Goal: Find specific page/section: Find specific page/section

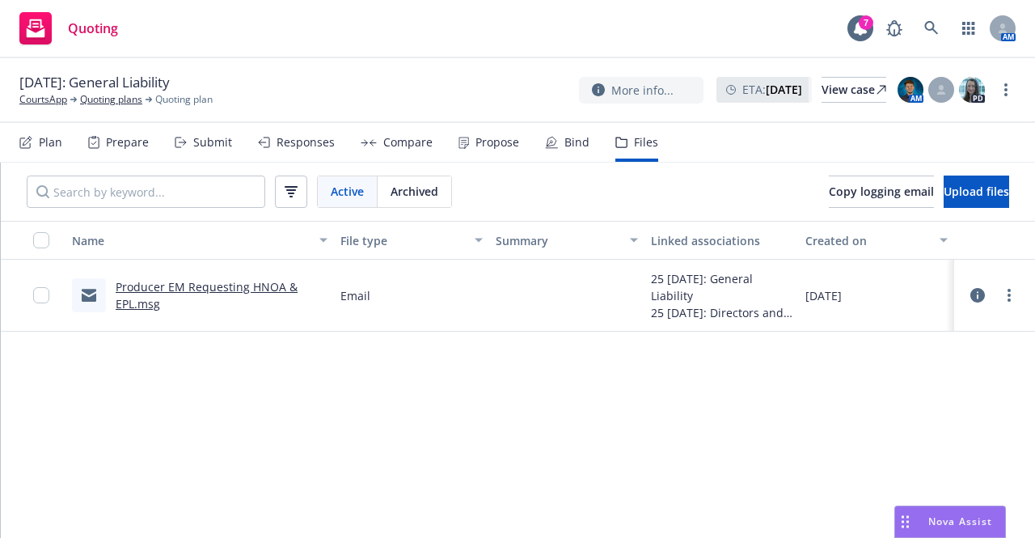
click at [97, 33] on span "Quoting" at bounding box center [93, 28] width 50 height 13
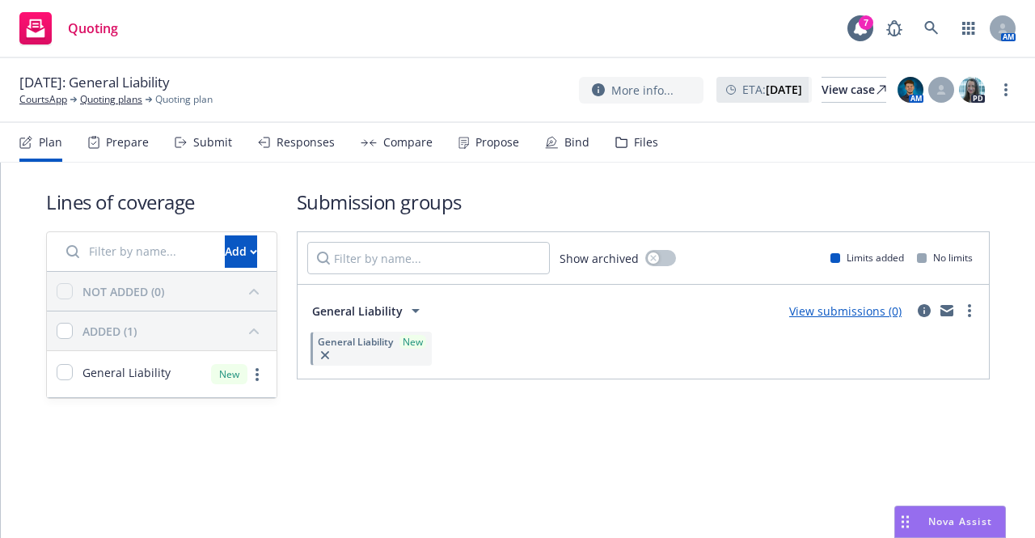
click at [616, 146] on icon at bounding box center [621, 142] width 12 height 11
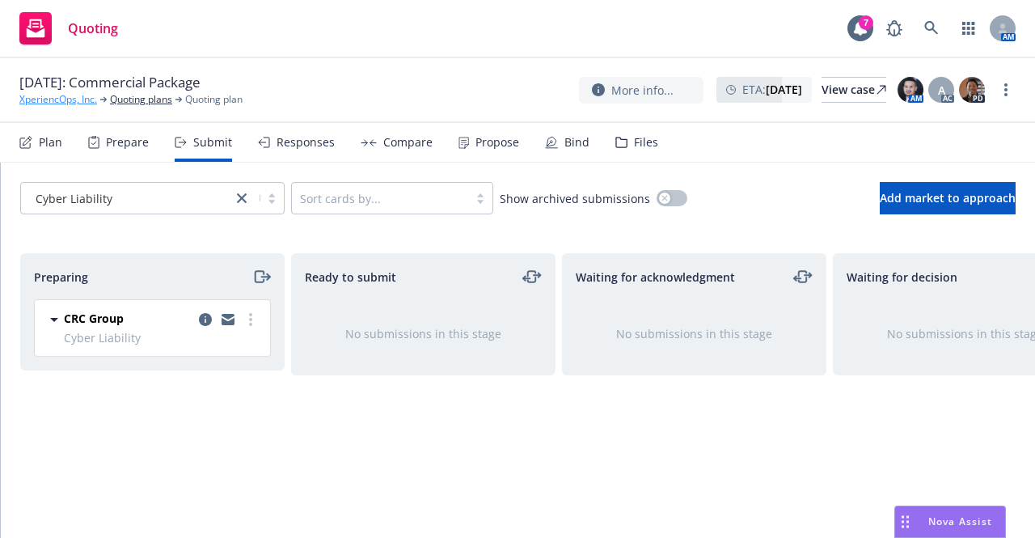
click at [58, 99] on link "XperiencOps, Inc." at bounding box center [58, 99] width 78 height 15
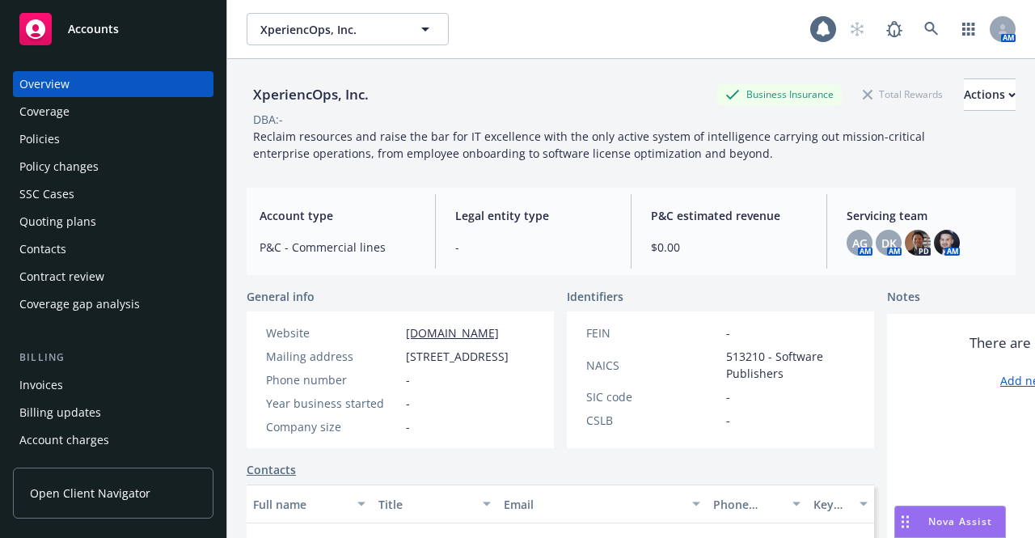
click at [121, 33] on div "Accounts" at bounding box center [113, 29] width 188 height 32
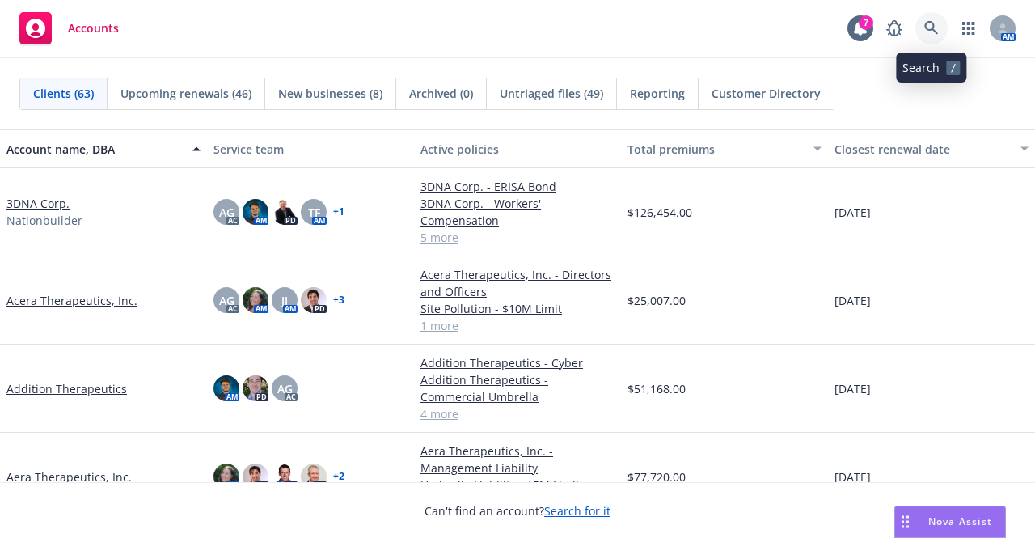
click at [939, 36] on link at bounding box center [931, 28] width 32 height 32
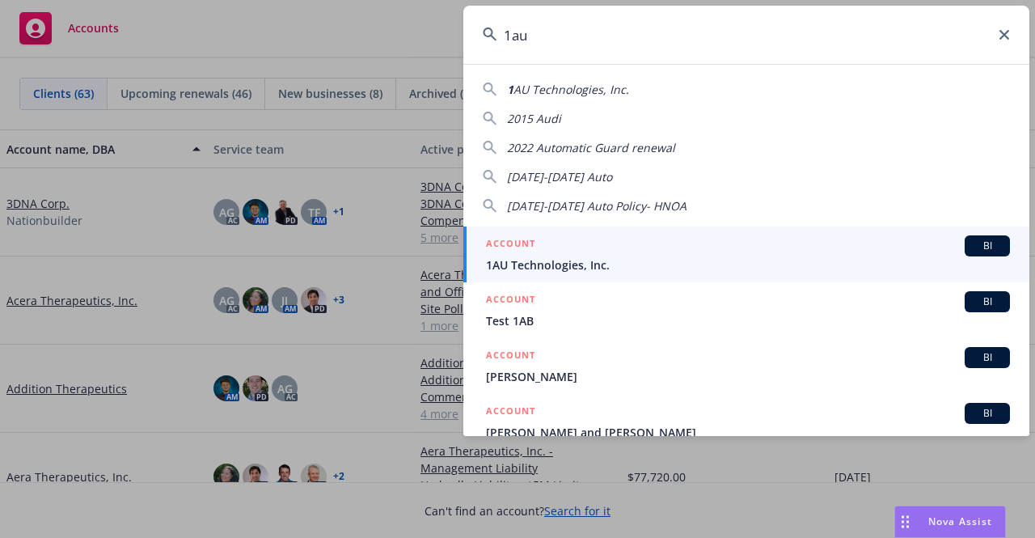
type input "1au"
click at [757, 235] on div "ACCOUNT BI" at bounding box center [748, 245] width 524 height 21
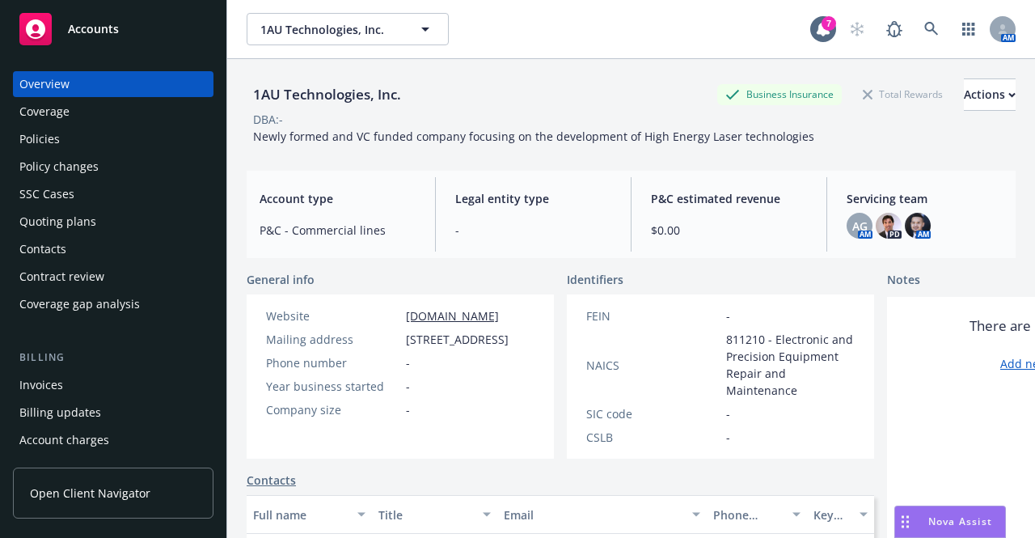
click at [134, 144] on div "Policies" at bounding box center [113, 139] width 188 height 26
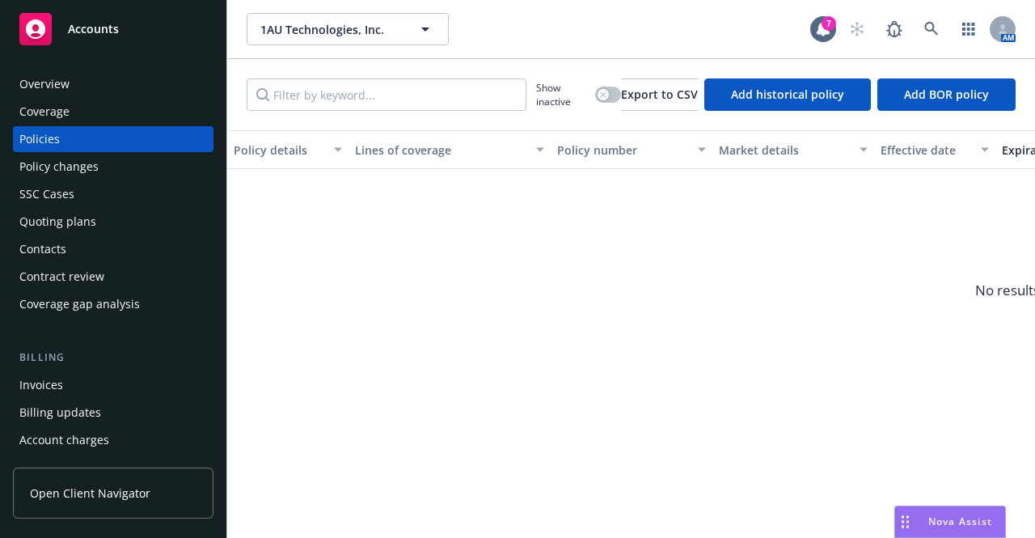
click at [120, 224] on div "Quoting plans" at bounding box center [113, 222] width 188 height 26
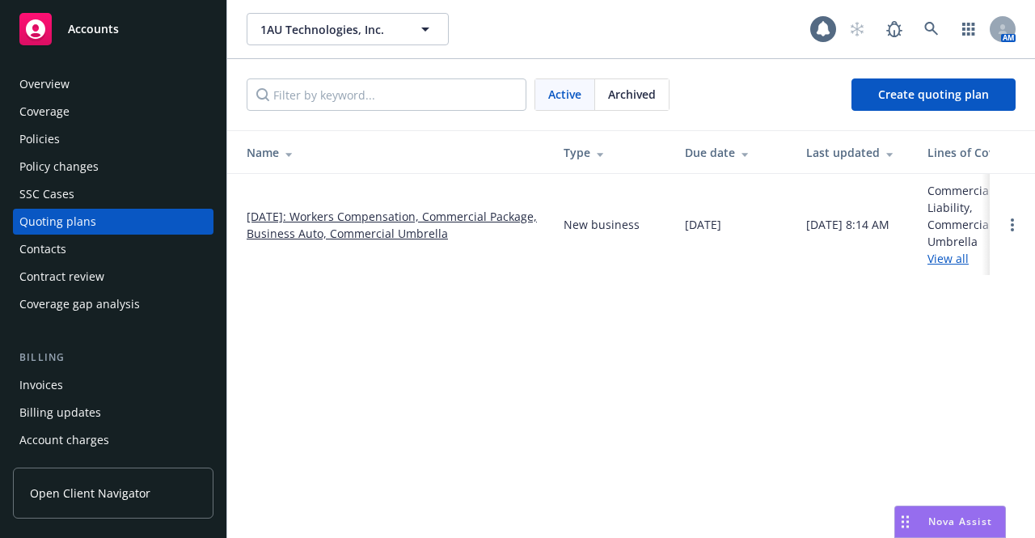
click at [371, 222] on link "[DATE]: Workers Compensation, Commercial Package, Business Auto, Commercial Umb…" at bounding box center [392, 225] width 291 height 34
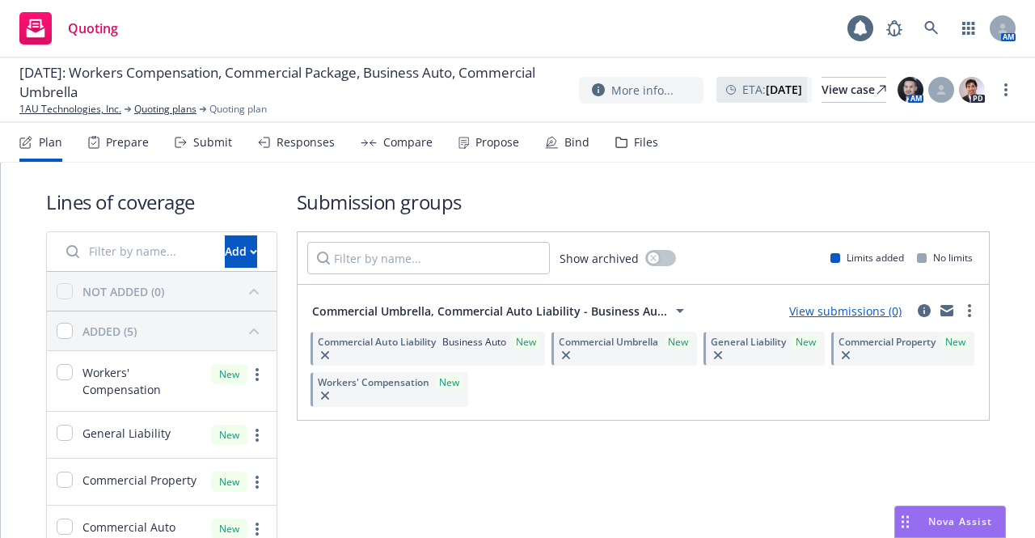
click at [635, 146] on div "Files" at bounding box center [646, 142] width 24 height 13
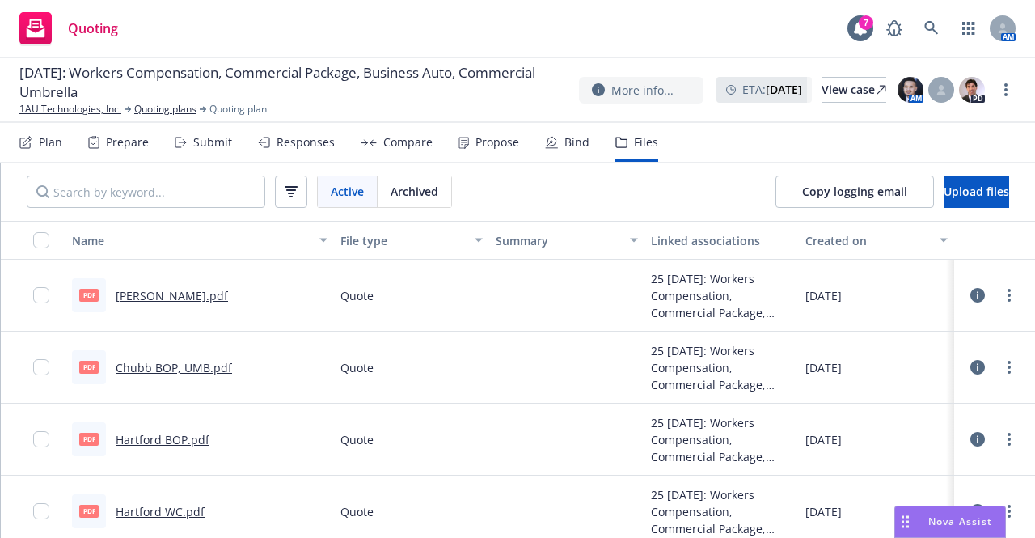
scroll to position [7, 0]
